Goal: Task Accomplishment & Management: Manage account settings

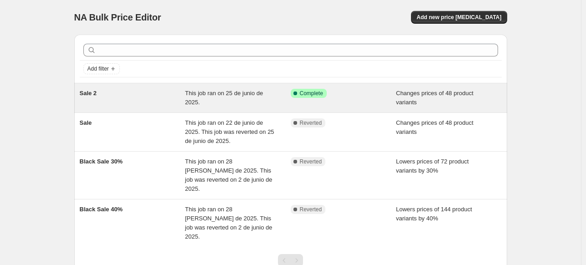
click at [153, 92] on div "Sale 2" at bounding box center [133, 98] width 106 height 18
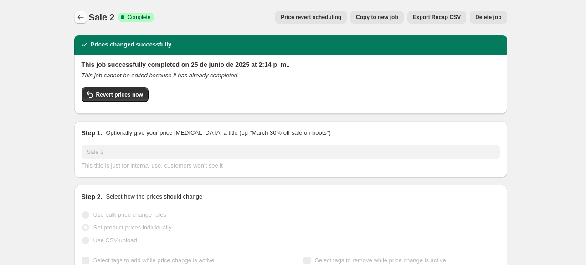
click at [83, 21] on icon "Price change jobs" at bounding box center [80, 17] width 9 height 9
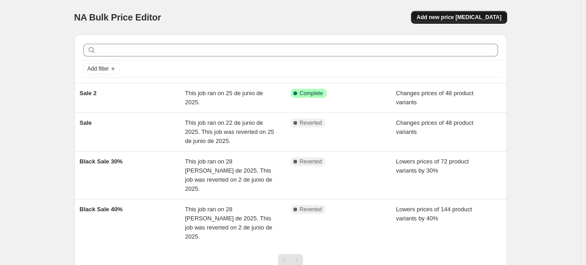
click at [490, 19] on span "Add new price [MEDICAL_DATA]" at bounding box center [458, 17] width 85 height 7
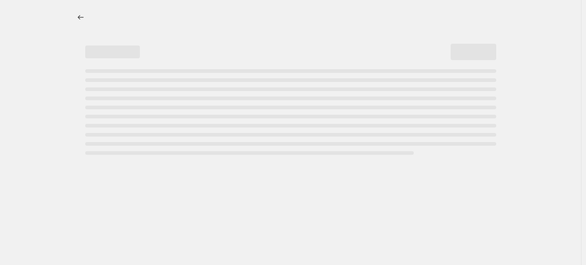
select select "percentage"
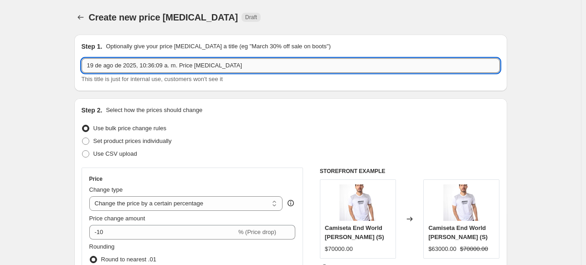
click at [120, 69] on input "19 de ago de 2025, 10:36:09 a. m. Price [MEDICAL_DATA]" at bounding box center [291, 65] width 418 height 15
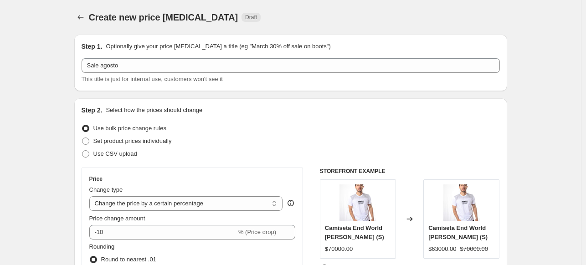
click at [236, 109] on div "Step 2. Select how the prices should change" at bounding box center [291, 110] width 418 height 9
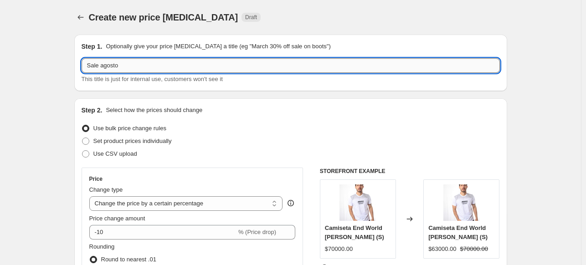
click at [194, 69] on input "Sale agosto" at bounding box center [291, 65] width 418 height 15
type input "Sale agosto 19"
click at [162, 68] on input "Sale agosto 19" at bounding box center [291, 65] width 418 height 15
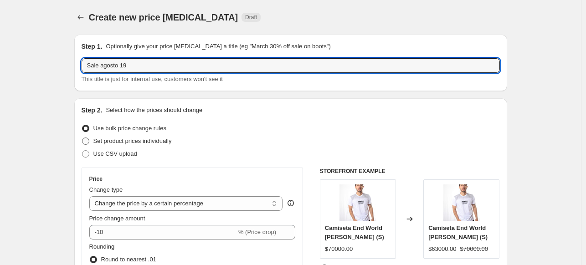
click at [155, 136] on label "Set product prices individually" at bounding box center [127, 141] width 90 height 13
click at [82, 138] on input "Set product prices individually" at bounding box center [82, 138] width 0 height 0
radio input "true"
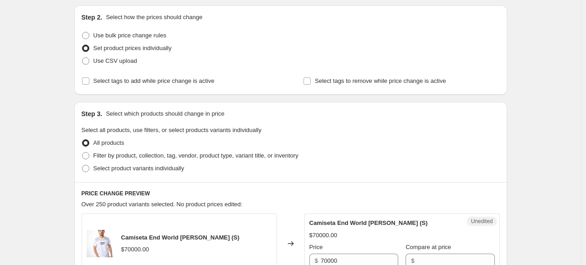
scroll to position [91, 0]
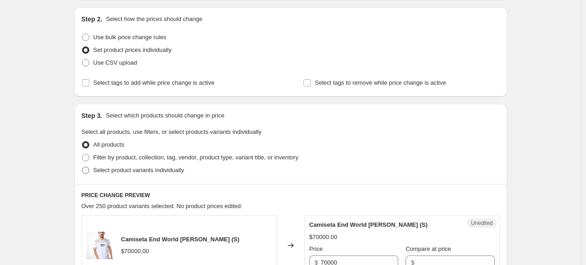
click at [123, 170] on span "Select product variants individually" at bounding box center [138, 170] width 91 height 7
click at [82, 167] on input "Select product variants individually" at bounding box center [82, 167] width 0 height 0
radio input "true"
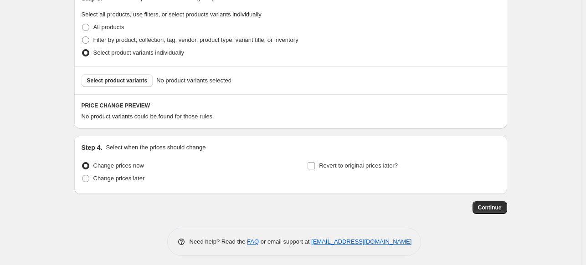
scroll to position [213, 0]
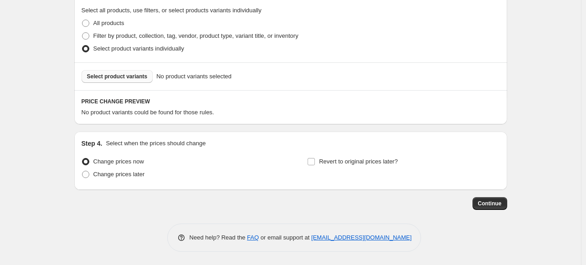
click at [121, 81] on button "Select product variants" at bounding box center [117, 76] width 71 height 13
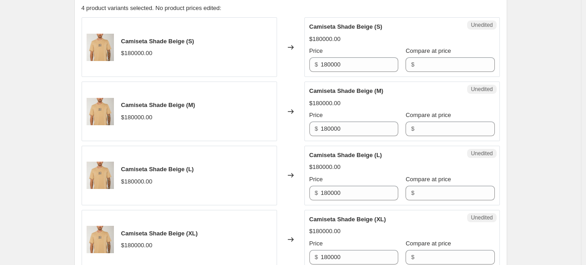
scroll to position [304, 0]
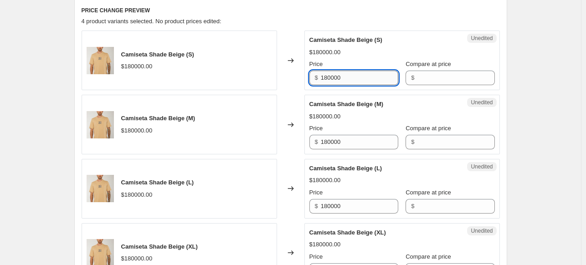
click at [352, 77] on input "180000" at bounding box center [359, 78] width 77 height 15
click at [428, 76] on input "Compare at price" at bounding box center [455, 78] width 77 height 15
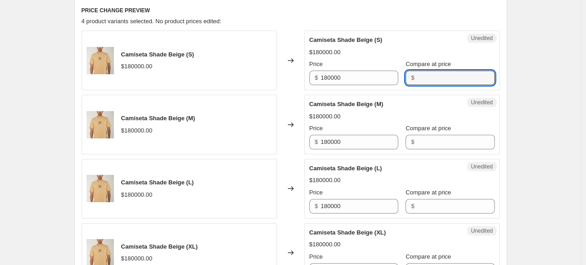
click at [450, 95] on div "Unedited Camiseta Shade Beige (M) $180000.00 Price $ 180000 Compare at price $" at bounding box center [401, 125] width 195 height 60
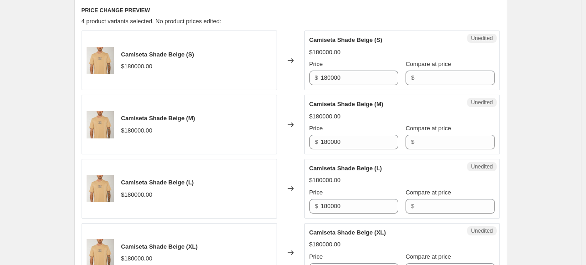
click at [454, 96] on div "Unedited Camiseta Shade Beige (M) $180000.00 Price $ 180000 Compare at price $" at bounding box center [401, 125] width 195 height 60
click at [352, 82] on input "180000" at bounding box center [359, 78] width 77 height 15
click at [435, 80] on input "Compare at price" at bounding box center [455, 78] width 77 height 15
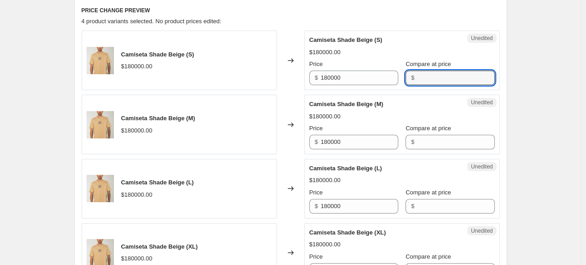
paste input "180000"
type input "180000"
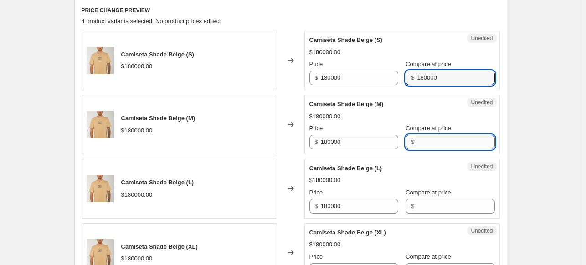
click at [429, 135] on input "Compare at price" at bounding box center [455, 142] width 77 height 15
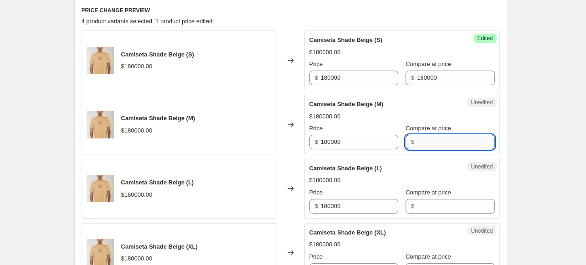
paste input "180000"
type input "180000"
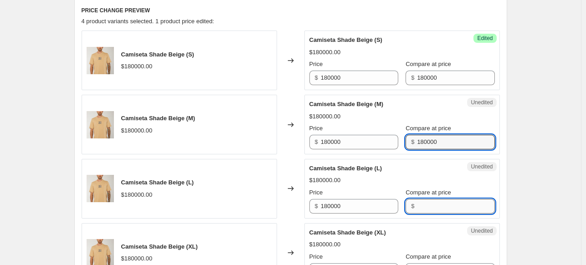
click at [417, 206] on input "Compare at price" at bounding box center [455, 206] width 77 height 15
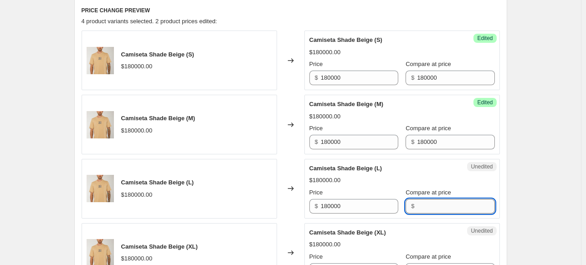
paste input "180000"
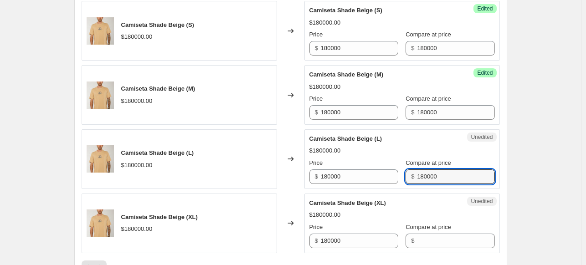
scroll to position [349, 0]
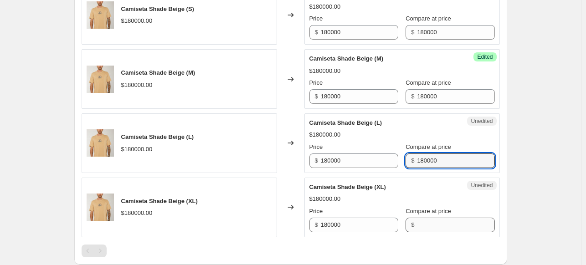
type input "180000"
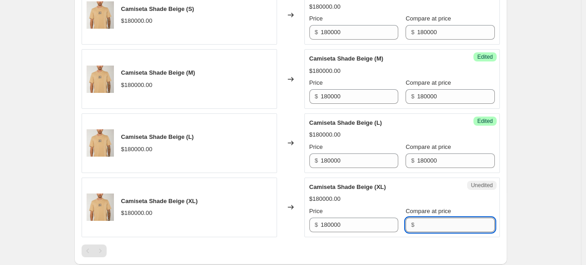
click at [423, 226] on input "Compare at price" at bounding box center [455, 225] width 77 height 15
paste input "180000"
type input "180000"
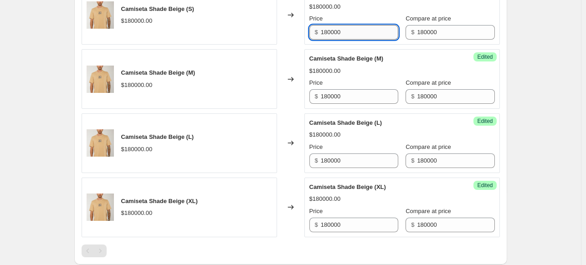
click at [342, 25] on input "180000" at bounding box center [359, 32] width 77 height 15
click at [342, 25] on input "126000" at bounding box center [359, 32] width 77 height 15
type input "126000"
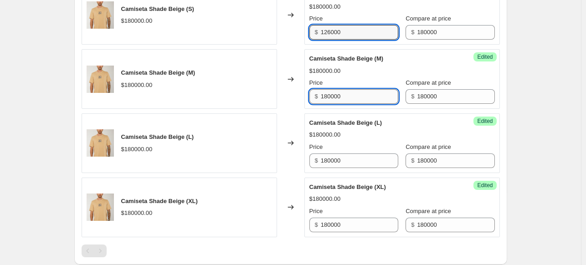
click at [335, 90] on input "180000" at bounding box center [359, 96] width 77 height 15
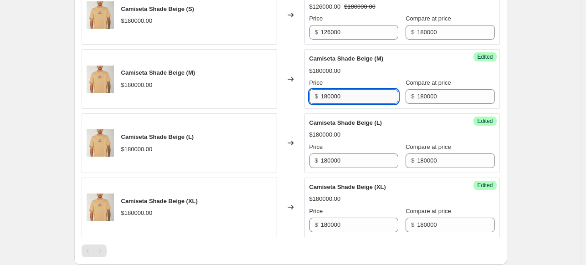
click at [335, 90] on input "180000" at bounding box center [359, 96] width 77 height 15
paste input "26"
type input "126000"
click at [337, 158] on input "180000" at bounding box center [359, 160] width 77 height 15
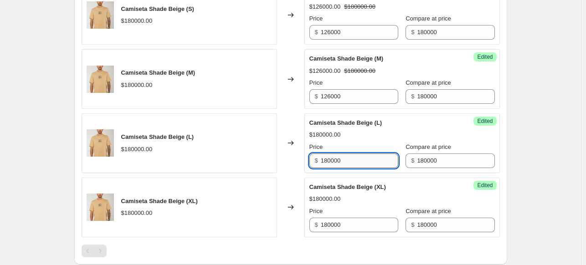
click at [337, 158] on input "180000" at bounding box center [359, 160] width 77 height 15
paste input "26"
type input "126000"
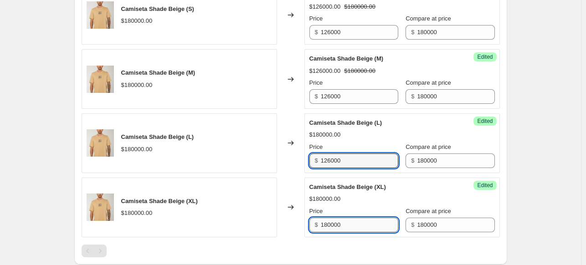
click at [335, 218] on input "180000" at bounding box center [359, 225] width 77 height 15
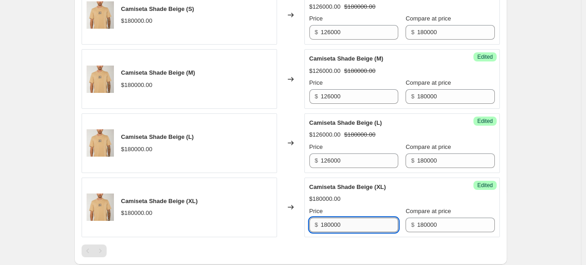
click at [335, 218] on input "180000" at bounding box center [359, 225] width 77 height 15
paste input "26"
type input "126000"
click at [377, 200] on div "$180000.00" at bounding box center [401, 198] width 185 height 9
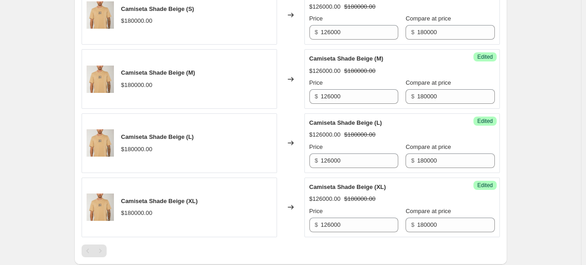
click at [318, 210] on span "Price" at bounding box center [316, 211] width 14 height 7
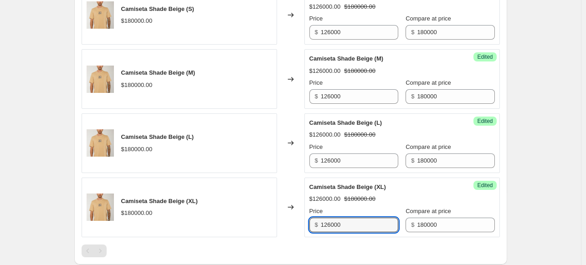
click at [321, 218] on input "126000" at bounding box center [359, 225] width 77 height 15
click at [360, 218] on input "126000" at bounding box center [359, 225] width 77 height 15
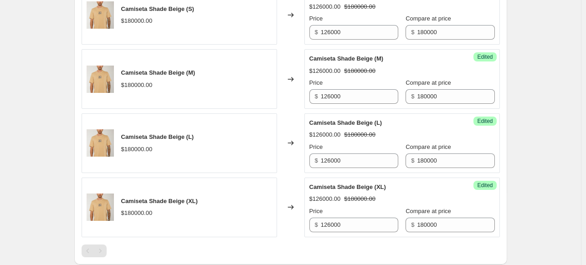
click at [384, 196] on div "$126000.00 $180000.00" at bounding box center [401, 198] width 185 height 9
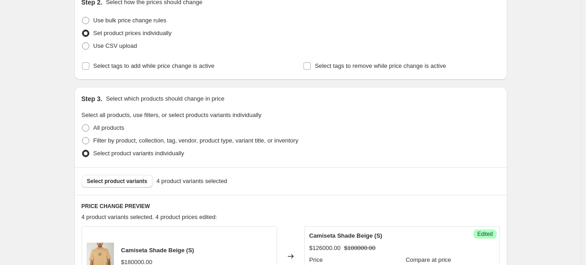
scroll to position [33, 0]
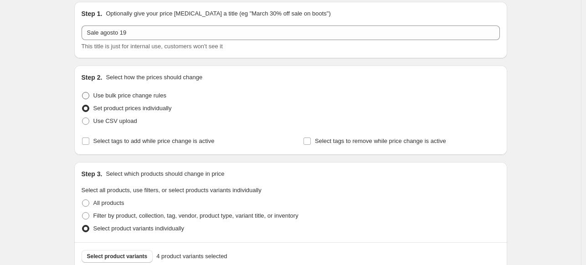
click at [134, 93] on span "Use bulk price change rules" at bounding box center [129, 95] width 73 height 7
click at [82, 92] on input "Use bulk price change rules" at bounding box center [82, 92] width 0 height 0
radio input "true"
select select "percentage"
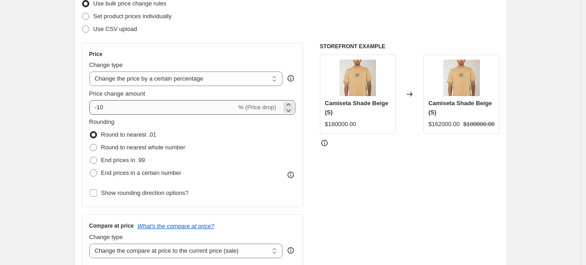
scroll to position [124, 0]
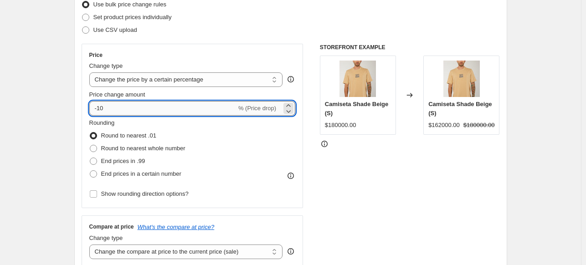
click at [144, 112] on input "-10" at bounding box center [162, 108] width 147 height 15
click at [144, 111] on input "-10" at bounding box center [162, 108] width 147 height 15
type input "-1"
type input "-30"
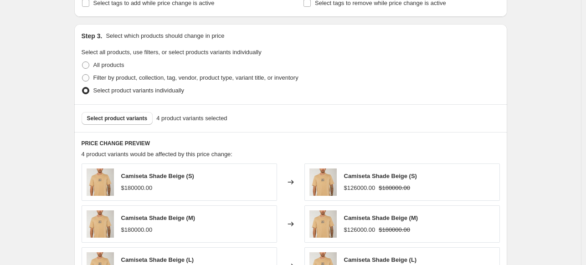
scroll to position [443, 0]
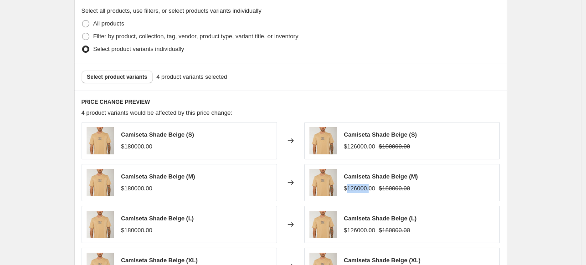
drag, startPoint x: 350, startPoint y: 190, endPoint x: 369, endPoint y: 192, distance: 19.2
click at [369, 192] on div "$126000.00" at bounding box center [359, 188] width 31 height 9
drag, startPoint x: 374, startPoint y: 187, endPoint x: 401, endPoint y: 197, distance: 28.7
click at [401, 197] on div "Camiseta Shade Beige (M) $126000.00 $180000.00" at bounding box center [401, 182] width 195 height 37
click at [408, 184] on strike "$180000.00" at bounding box center [393, 188] width 31 height 9
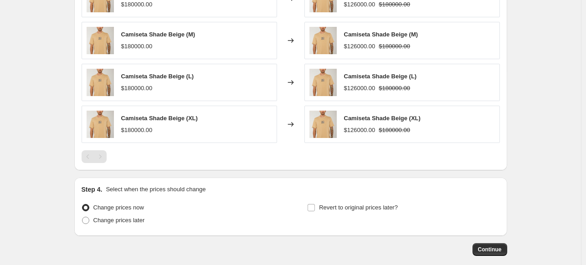
scroll to position [630, 0]
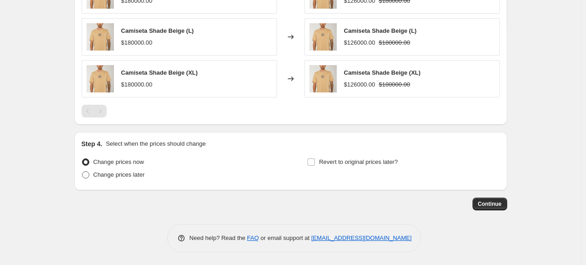
click at [129, 174] on span "Change prices later" at bounding box center [118, 174] width 51 height 7
click at [82, 172] on input "Change prices later" at bounding box center [82, 171] width 0 height 0
radio input "true"
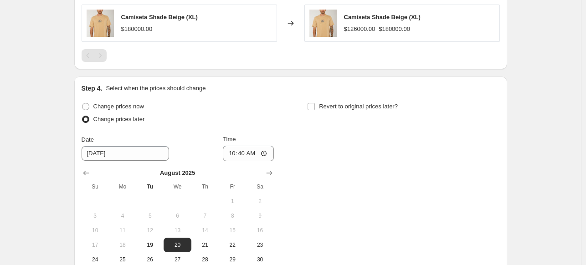
scroll to position [618, 0]
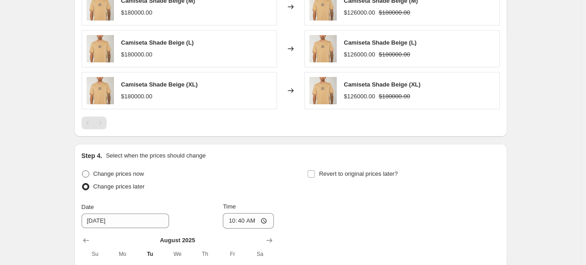
click at [109, 168] on label "Change prices now" at bounding box center [113, 174] width 62 height 13
click at [82, 170] on input "Change prices now" at bounding box center [82, 170] width 0 height 0
radio input "true"
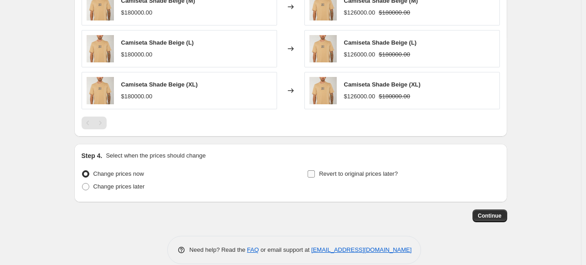
click at [362, 176] on span "Revert to original prices later?" at bounding box center [358, 173] width 79 height 7
click at [315, 176] on input "Revert to original prices later?" at bounding box center [310, 173] width 7 height 7
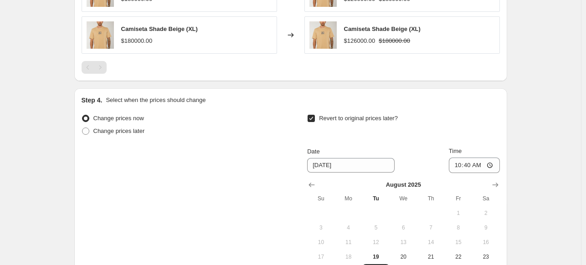
scroll to position [755, 0]
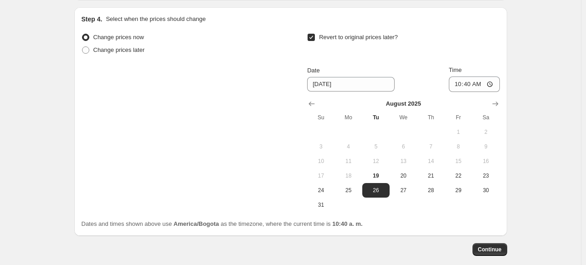
click at [357, 40] on span "Revert to original prices later?" at bounding box center [358, 37] width 79 height 7
click at [315, 40] on input "Revert to original prices later?" at bounding box center [310, 37] width 7 height 7
checkbox input "false"
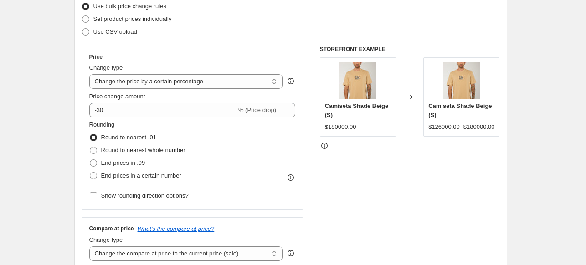
scroll to position [91, 0]
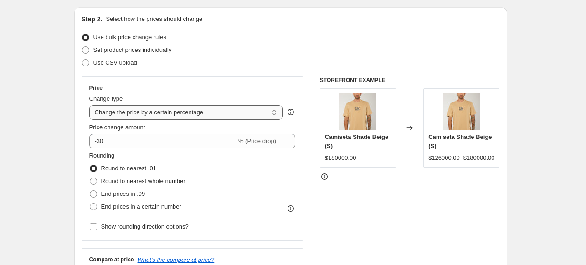
click at [177, 107] on select "Change the price to a certain amount Change the price by a certain amount Chang…" at bounding box center [186, 112] width 194 height 15
click at [177, 109] on select "Change the price to a certain amount Change the price by a certain amount Chang…" at bounding box center [186, 112] width 194 height 15
click at [138, 50] on span "Set product prices individually" at bounding box center [132, 49] width 78 height 7
click at [82, 47] on input "Set product prices individually" at bounding box center [82, 46] width 0 height 0
radio input "true"
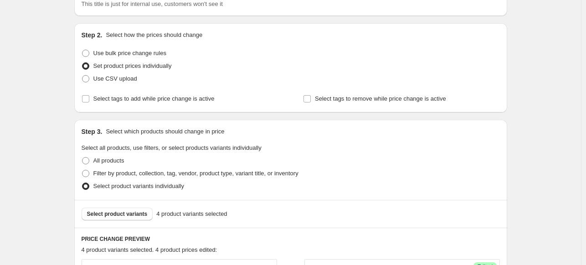
scroll to position [0, 0]
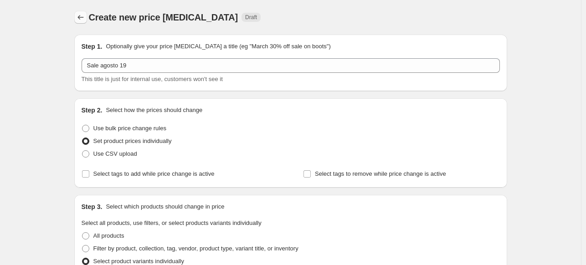
click at [82, 17] on icon "Price change jobs" at bounding box center [80, 17] width 9 height 9
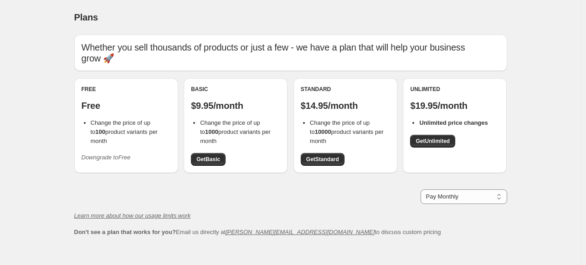
click at [128, 154] on icon "Downgrade to Free" at bounding box center [106, 157] width 49 height 7
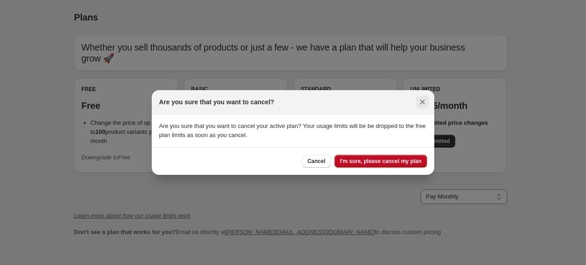
click at [424, 103] on icon "Close" at bounding box center [422, 101] width 9 height 9
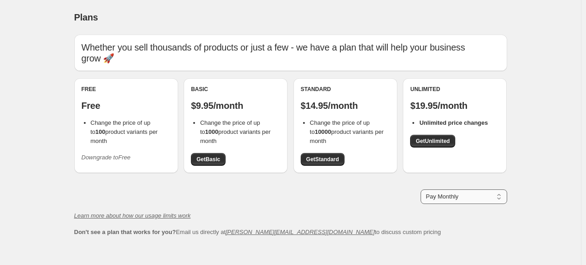
click at [458, 196] on select "Pay Monthly Pay Yearly (Save 16%)" at bounding box center [463, 196] width 87 height 15
click at [422, 189] on select "Pay Monthly Pay Yearly (Save 16%)" at bounding box center [463, 196] width 87 height 15
click at [444, 194] on select "Pay Monthly Pay Yearly (Save 16%)" at bounding box center [463, 196] width 87 height 15
select select "month"
click at [422, 189] on select "Pay Monthly Pay Yearly (Save 16%)" at bounding box center [463, 196] width 87 height 15
